Goal: Task Accomplishment & Management: Complete application form

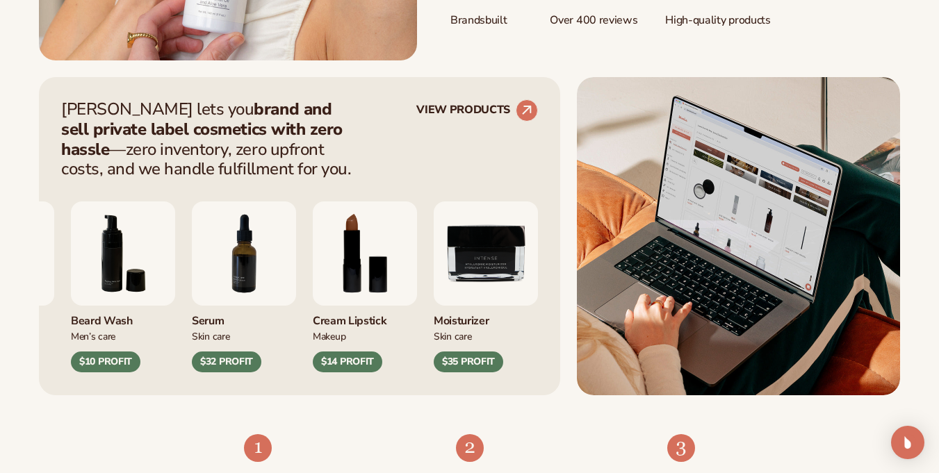
scroll to position [584, 0]
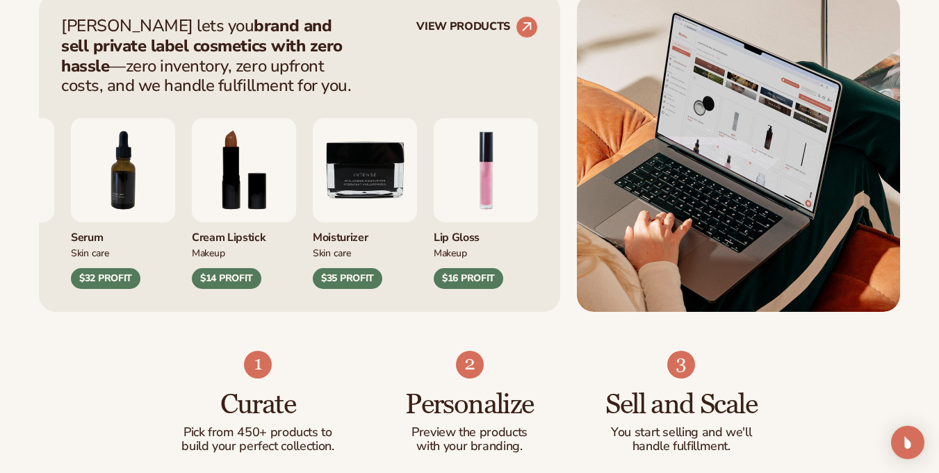
click at [417, 198] on img "9 / 9" at bounding box center [365, 170] width 104 height 104
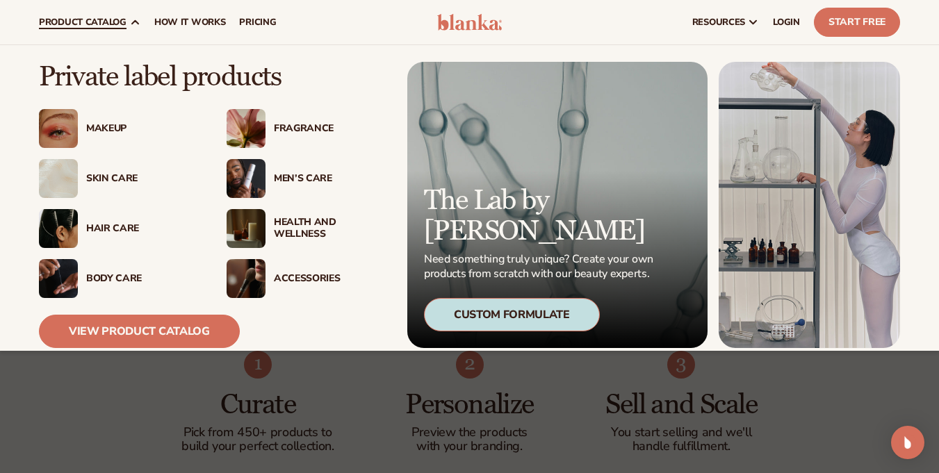
click at [87, 18] on span "product catalog" at bounding box center [83, 22] width 88 height 11
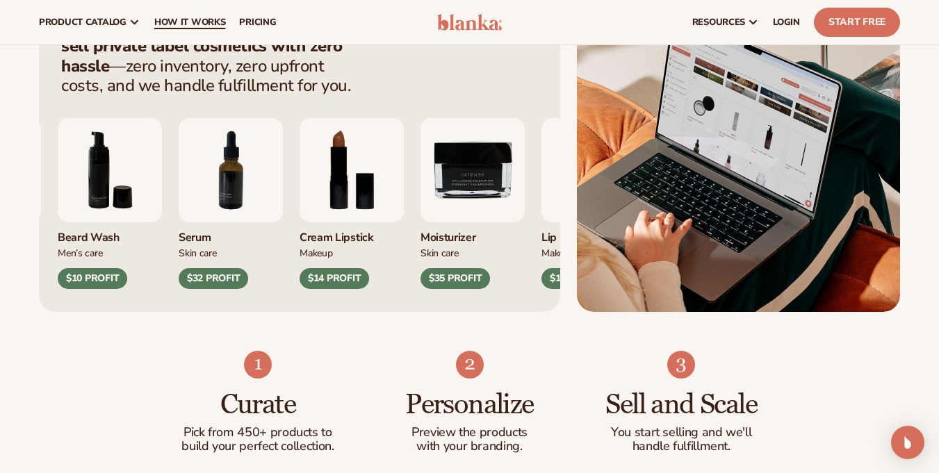
click at [176, 17] on span "How It Works" at bounding box center [190, 22] width 72 height 11
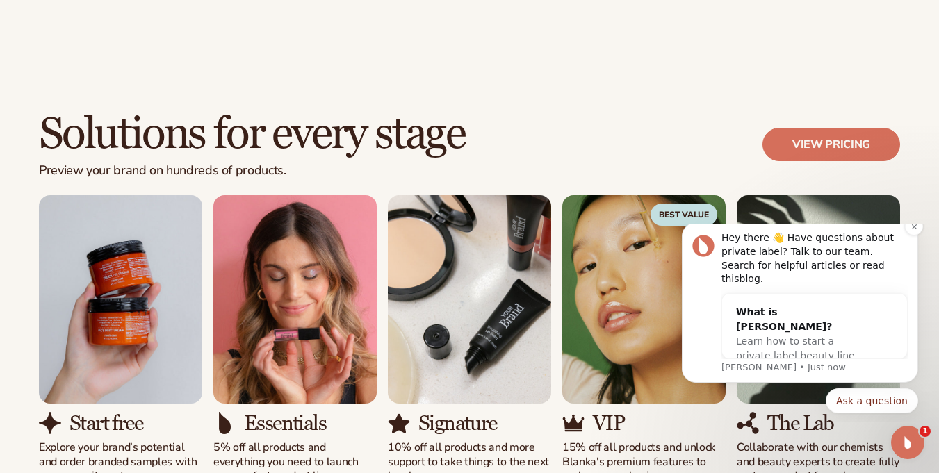
click at [904, 245] on div "Hey there 👋 Have questions about private label? Talk to our team. Search for he…" at bounding box center [814, 258] width 186 height 54
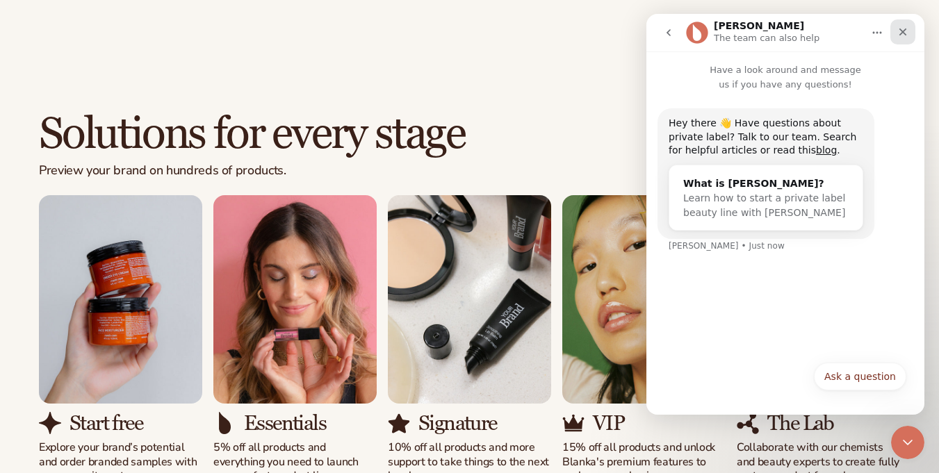
click at [897, 26] on icon "Close" at bounding box center [902, 31] width 11 height 11
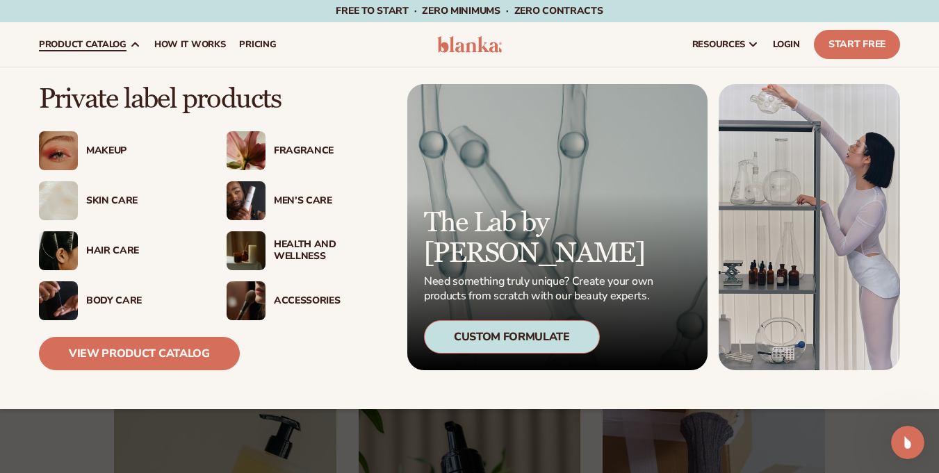
click at [106, 42] on span "product catalog" at bounding box center [83, 44] width 88 height 11
click at [127, 356] on link "View Product Catalog" at bounding box center [139, 353] width 201 height 33
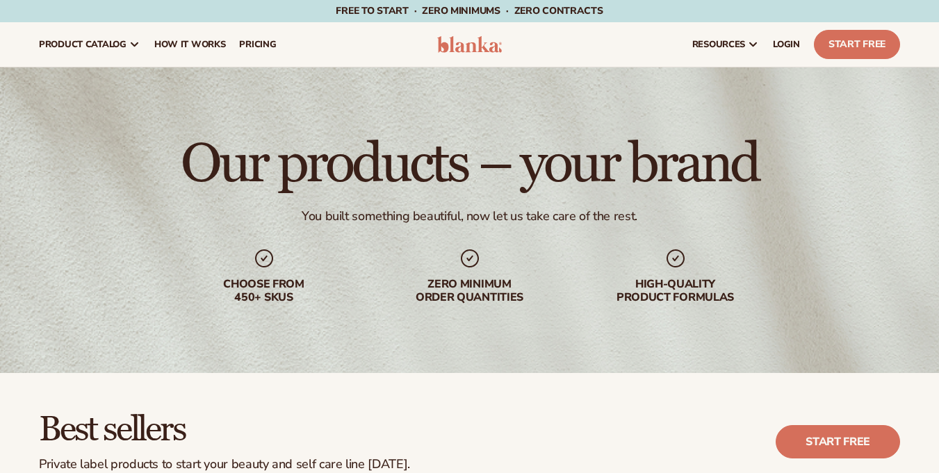
scroll to position [333, 0]
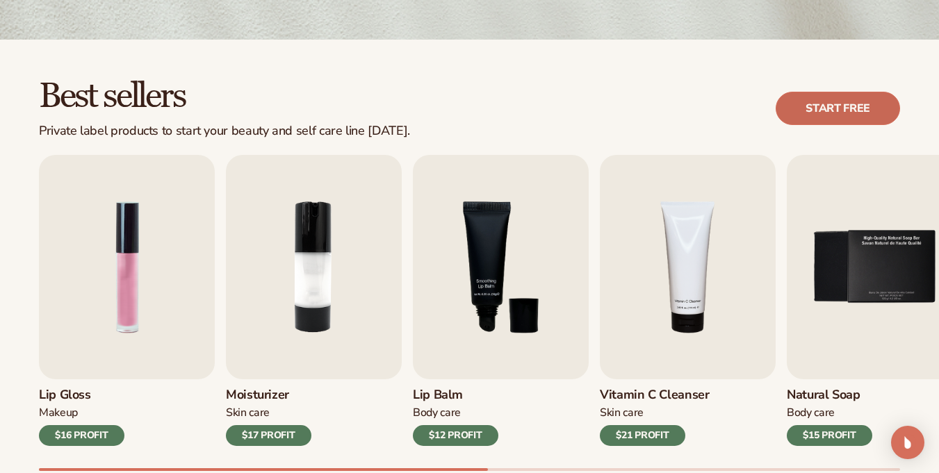
click at [839, 106] on link "Start free" at bounding box center [837, 108] width 124 height 33
